Goal: Information Seeking & Learning: Learn about a topic

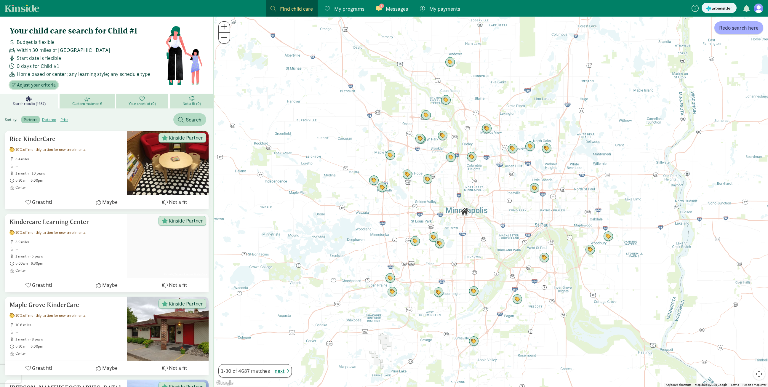
click at [35, 84] on span "Adjust your criteria" at bounding box center [36, 84] width 39 height 7
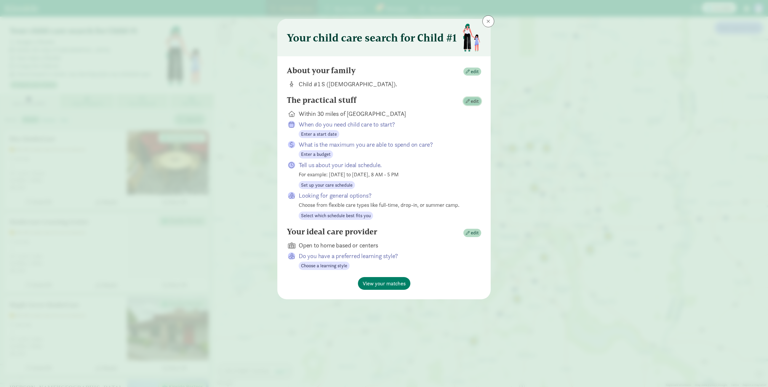
click at [474, 101] on span "edit" at bounding box center [475, 101] width 8 height 7
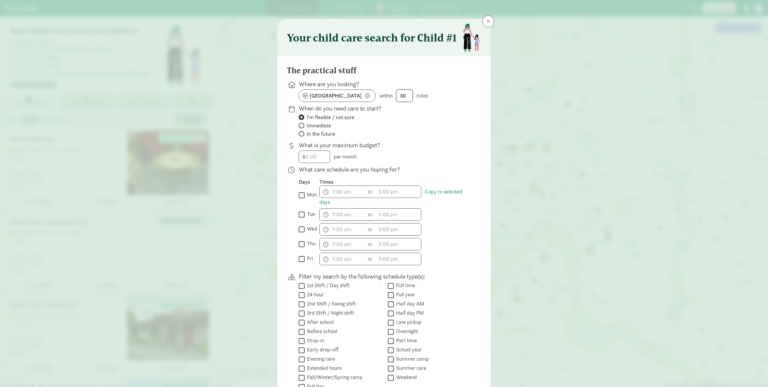
click at [408, 98] on input "30" at bounding box center [404, 96] width 16 height 12
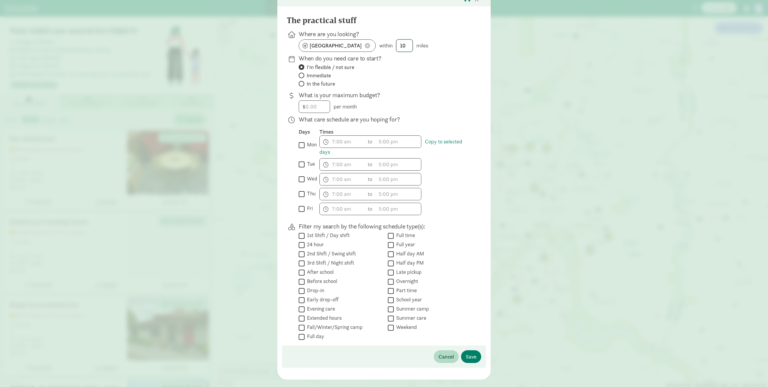
scroll to position [60, 0]
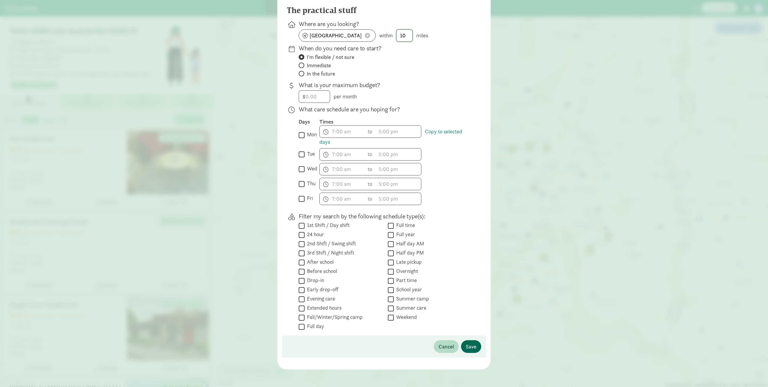
type input "10"
click at [472, 347] on span "Save" at bounding box center [471, 346] width 11 height 8
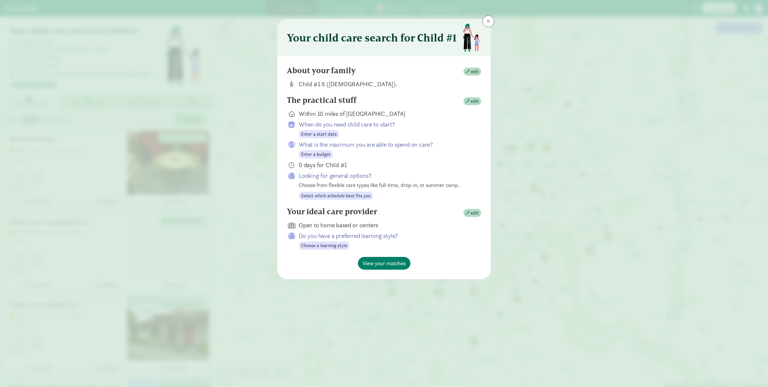
scroll to position [0, 0]
click at [375, 262] on span "View your matches" at bounding box center [383, 263] width 43 height 8
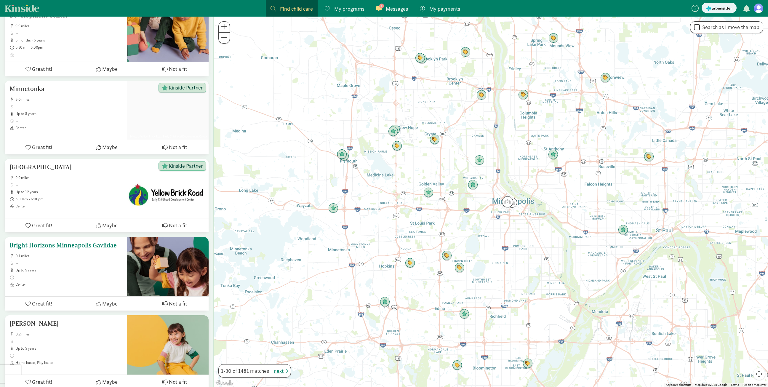
scroll to position [2195, 0]
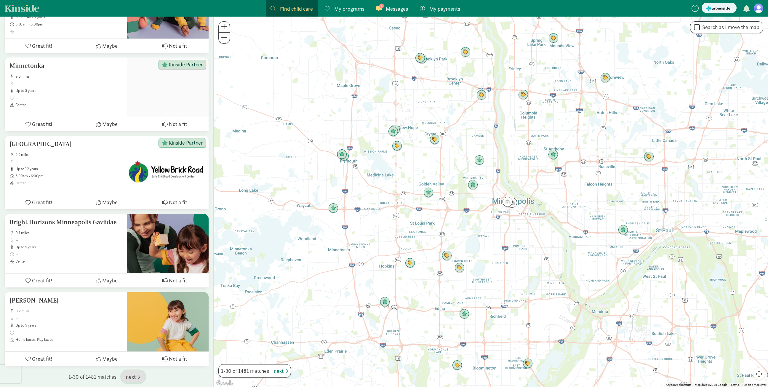
click at [136, 375] on span "button" at bounding box center [138, 376] width 5 height 5
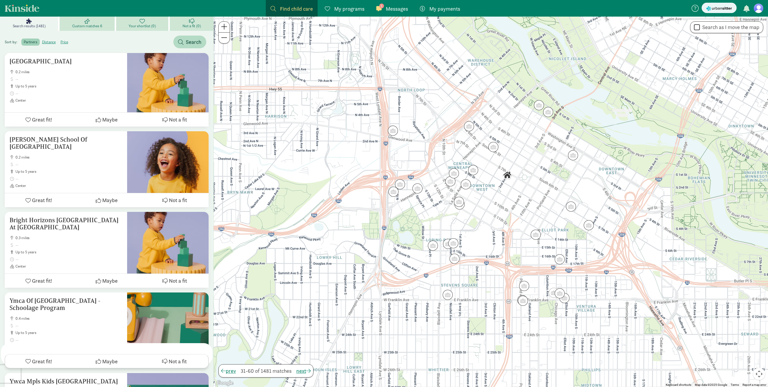
scroll to position [0, 0]
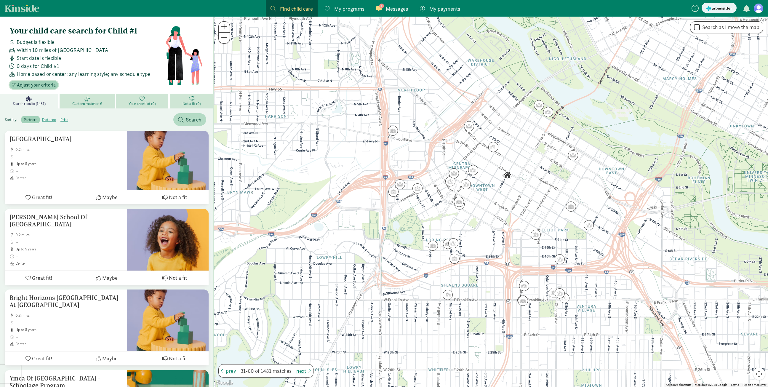
click at [40, 84] on span "Adjust your criteria" at bounding box center [36, 84] width 39 height 7
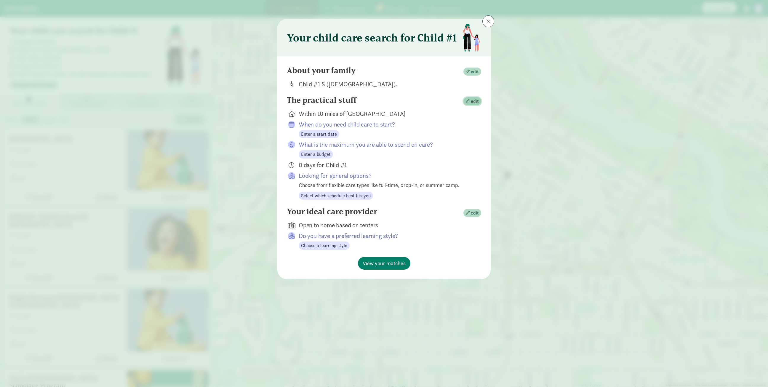
click at [476, 102] on span "edit" at bounding box center [475, 101] width 8 height 7
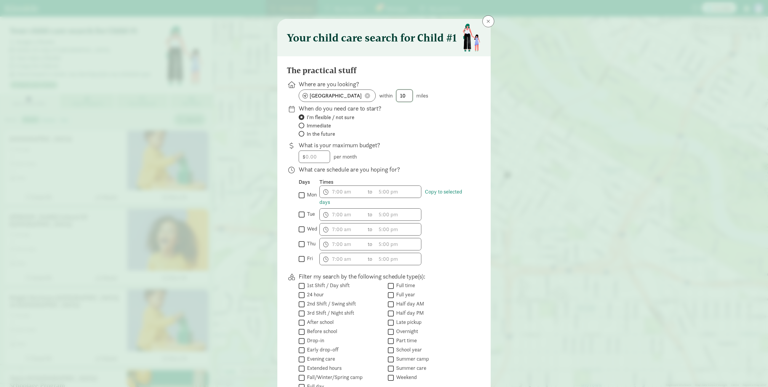
click at [409, 96] on input "10" at bounding box center [404, 96] width 16 height 12
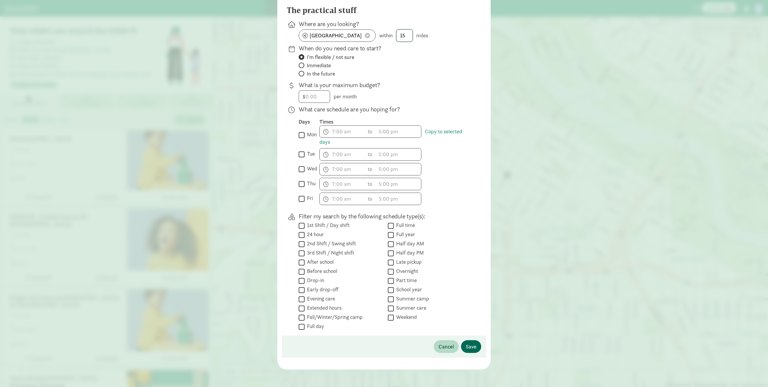
type input "15"
click at [475, 346] on span "Save" at bounding box center [471, 346] width 11 height 8
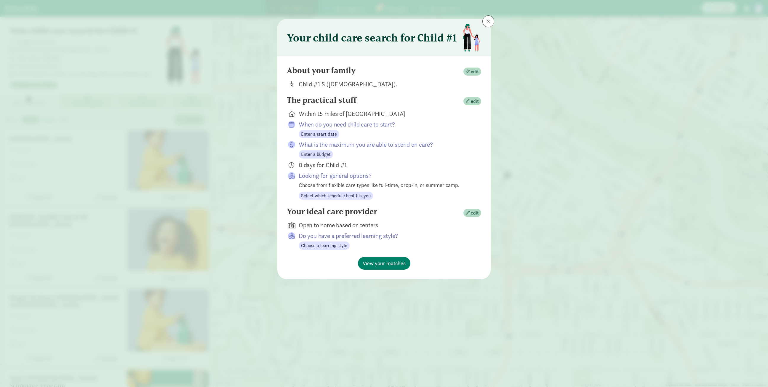
scroll to position [0, 0]
click at [379, 261] on span "View your matches" at bounding box center [383, 263] width 43 height 8
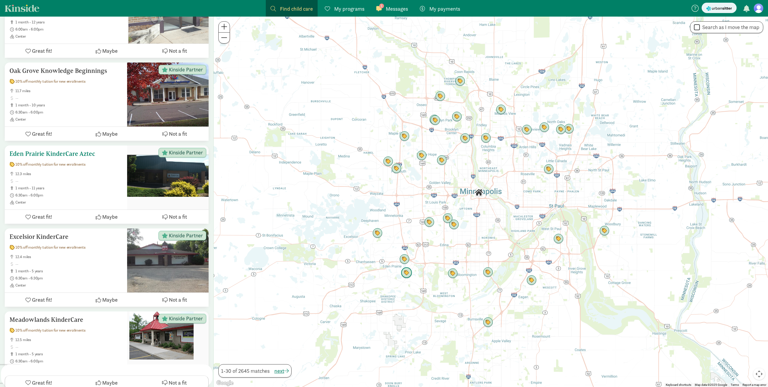
scroll to position [2248, 0]
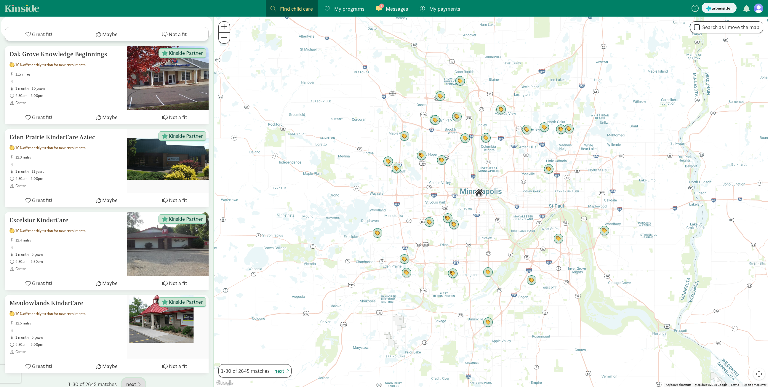
click at [134, 380] on span "next" at bounding box center [133, 384] width 15 height 8
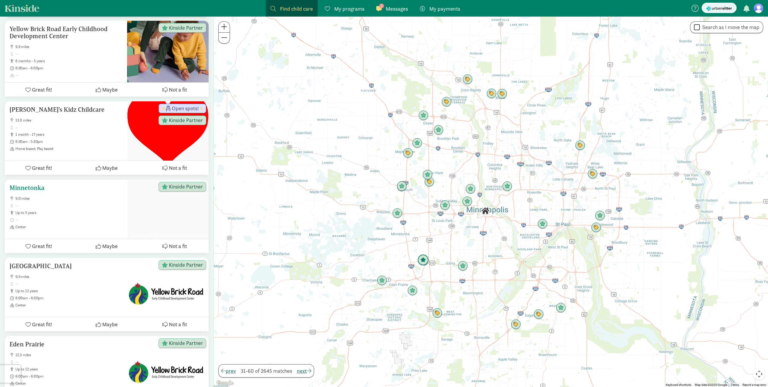
scroll to position [2090, 0]
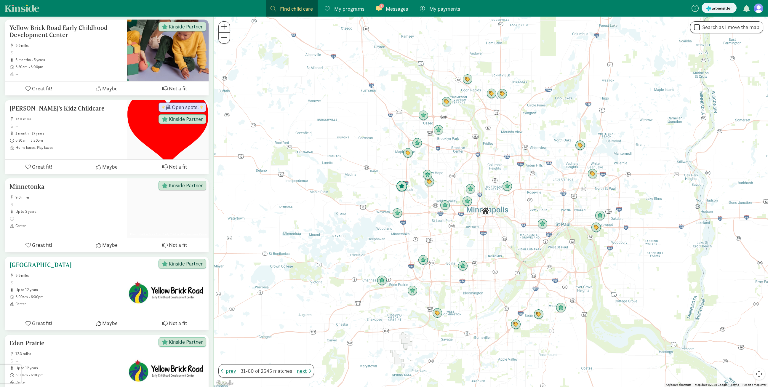
click at [74, 261] on div "[GEOGRAPHIC_DATA] 9.9 miles up to 12 years 6:00am - 6:00pm Center" at bounding box center [65, 283] width 113 height 45
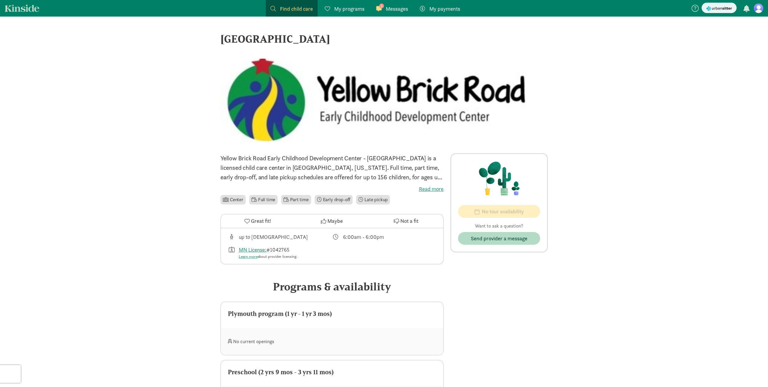
click at [428, 188] on label "Read more" at bounding box center [331, 188] width 223 height 7
click at [0, 0] on input "Read more" at bounding box center [0, 0] width 0 height 0
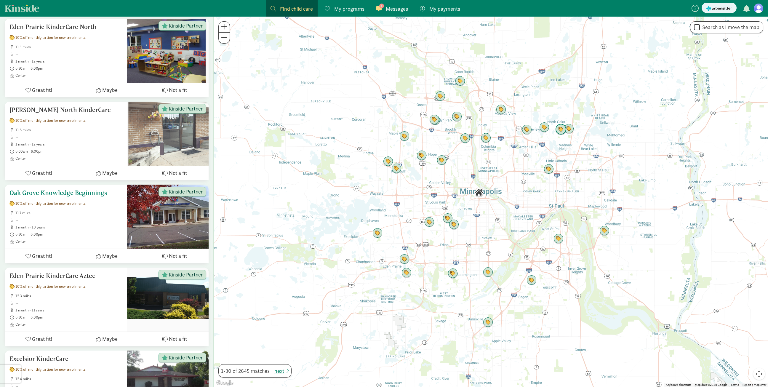
scroll to position [2248, 0]
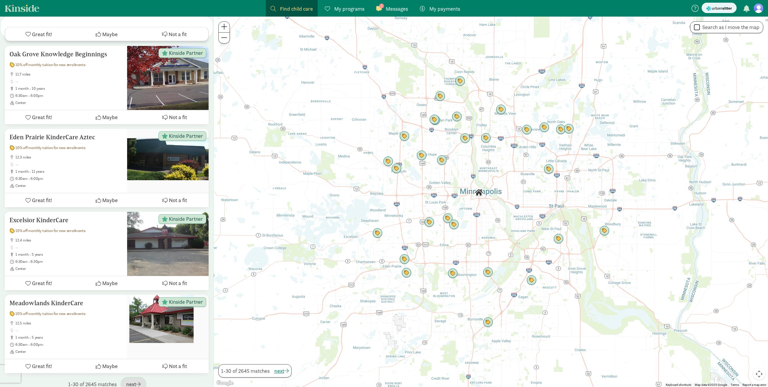
click at [136, 380] on span "next" at bounding box center [133, 384] width 15 height 8
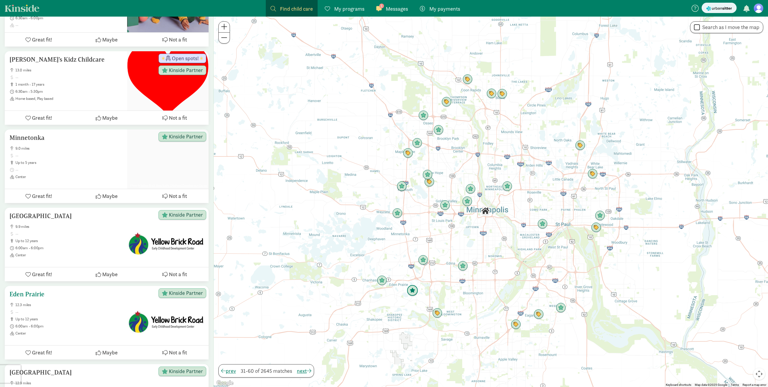
scroll to position [2195, 0]
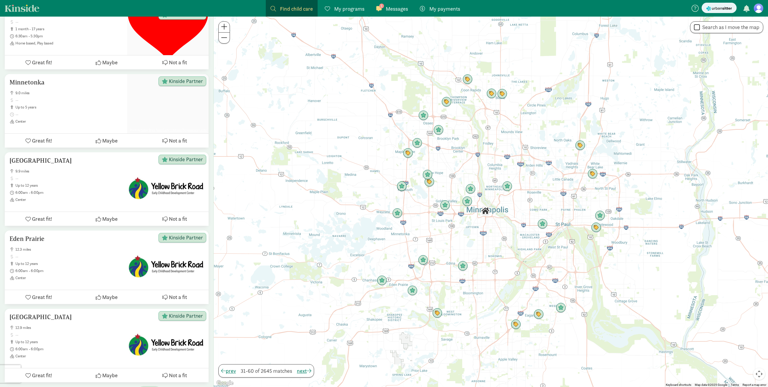
click at [147, 386] on span "next" at bounding box center [149, 393] width 15 height 8
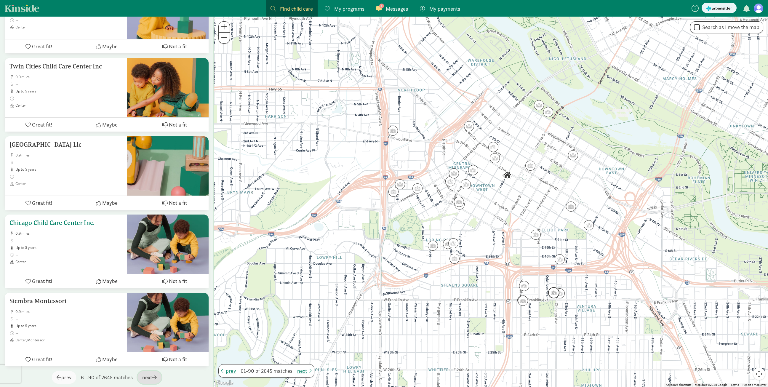
scroll to position [2123, 0]
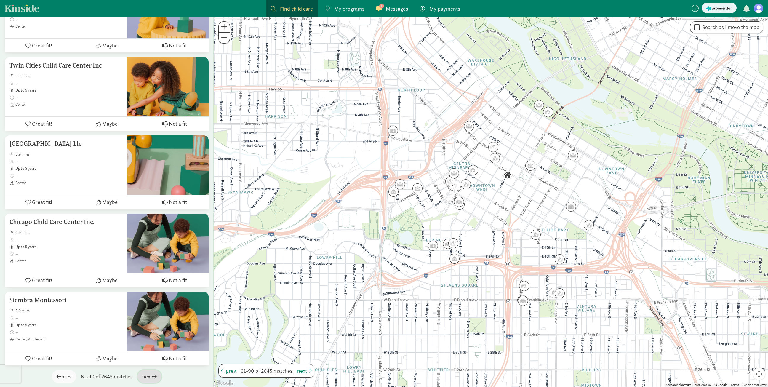
click at [154, 372] on span "next" at bounding box center [149, 376] width 15 height 8
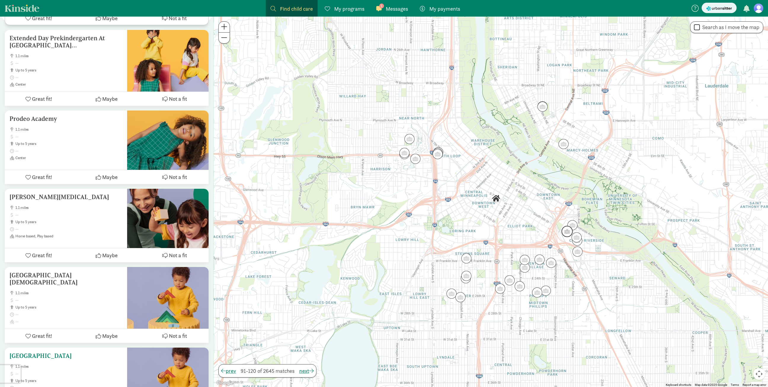
scroll to position [0, 0]
